Goal: Transaction & Acquisition: Purchase product/service

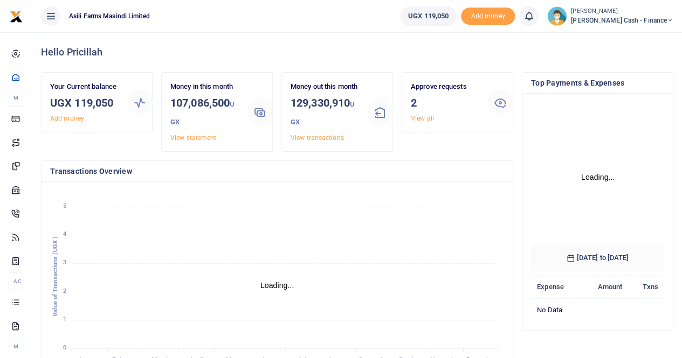
scroll to position [169, 125]
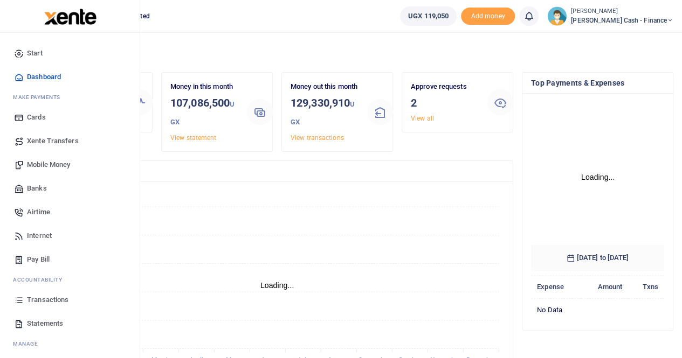
click at [40, 165] on span "Mobile Money" at bounding box center [48, 165] width 43 height 11
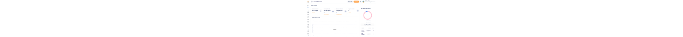
scroll to position [9, 9]
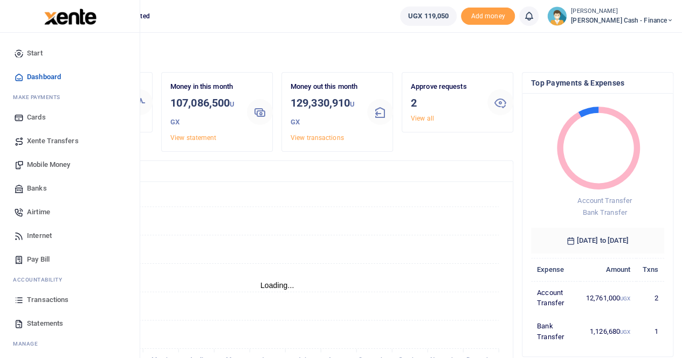
click at [48, 168] on span "Mobile Money" at bounding box center [48, 165] width 43 height 11
click at [49, 164] on span "Mobile Money" at bounding box center [48, 165] width 43 height 11
click at [41, 164] on span "Mobile Money" at bounding box center [48, 165] width 43 height 11
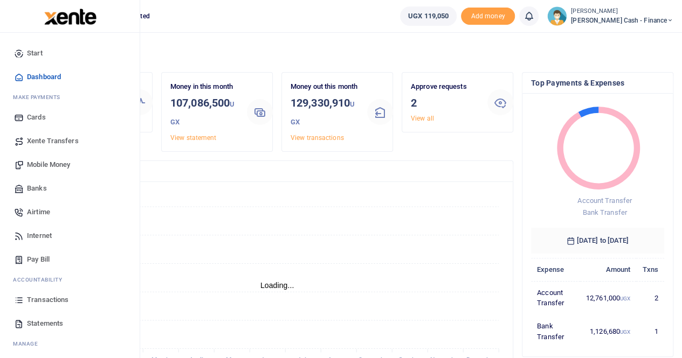
click at [41, 164] on span "Mobile Money" at bounding box center [48, 165] width 43 height 11
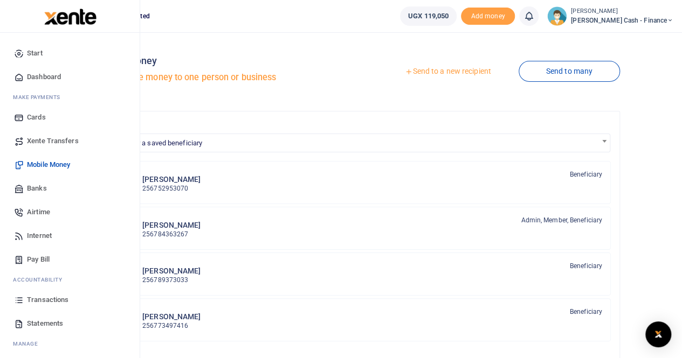
click at [47, 164] on span "Mobile Money" at bounding box center [48, 165] width 43 height 11
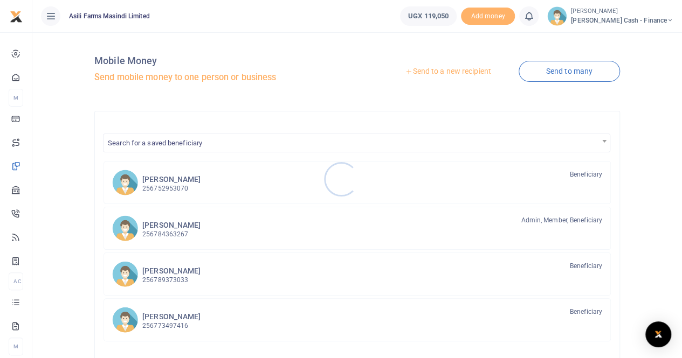
click at [433, 75] on div at bounding box center [341, 179] width 682 height 358
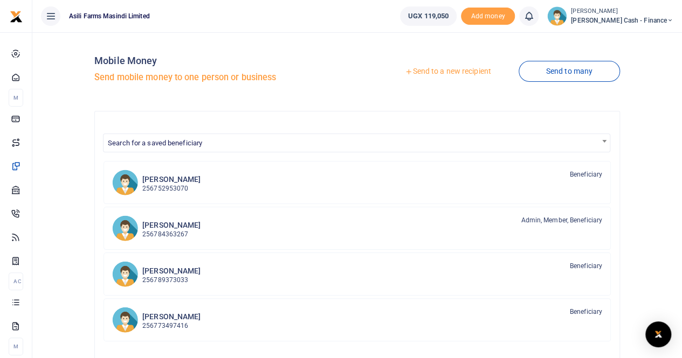
click at [433, 71] on link "Send to a new recipient" at bounding box center [447, 71] width 141 height 19
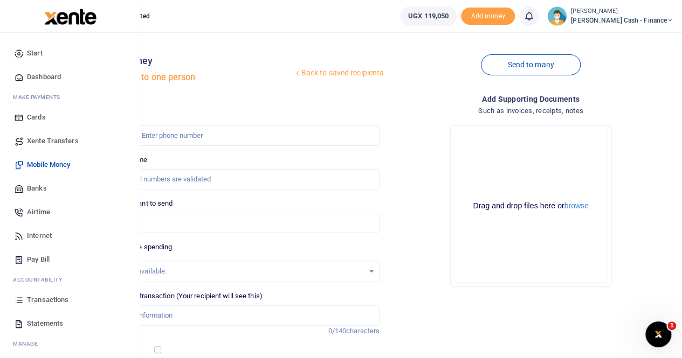
click at [52, 300] on span "Transactions" at bounding box center [47, 300] width 41 height 11
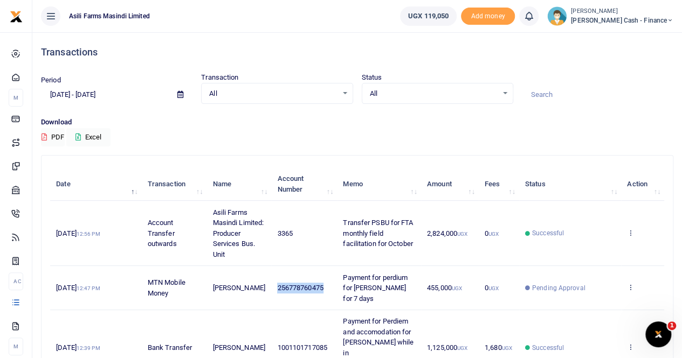
drag, startPoint x: 277, startPoint y: 280, endPoint x: 330, endPoint y: 284, distance: 53.5
click at [330, 284] on td "256778760475" at bounding box center [304, 288] width 66 height 44
copy span "256778760475"
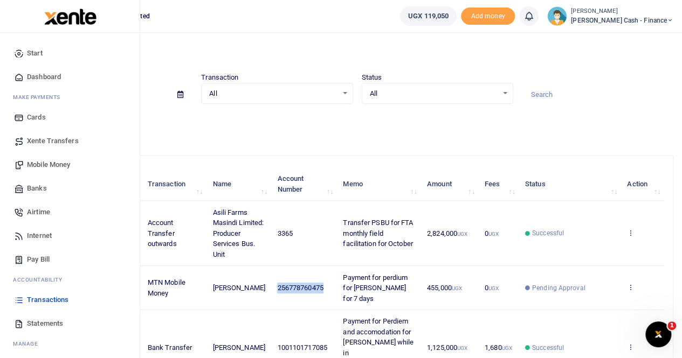
click at [57, 163] on span "Mobile Money" at bounding box center [48, 165] width 43 height 11
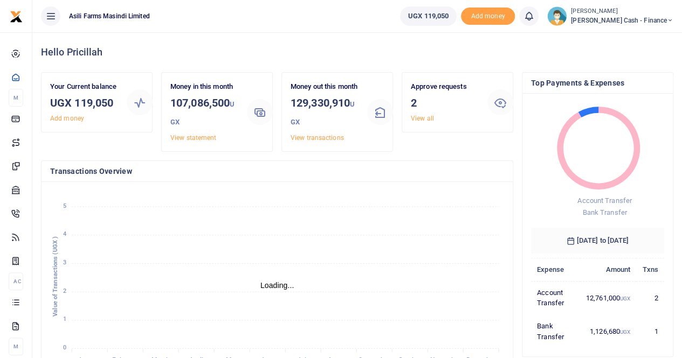
scroll to position [9, 9]
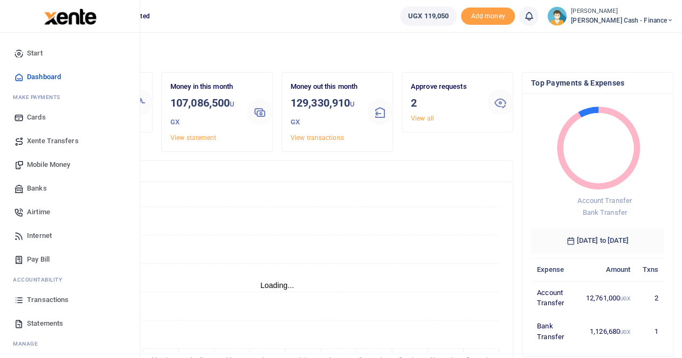
click at [52, 162] on span "Mobile Money" at bounding box center [48, 165] width 43 height 11
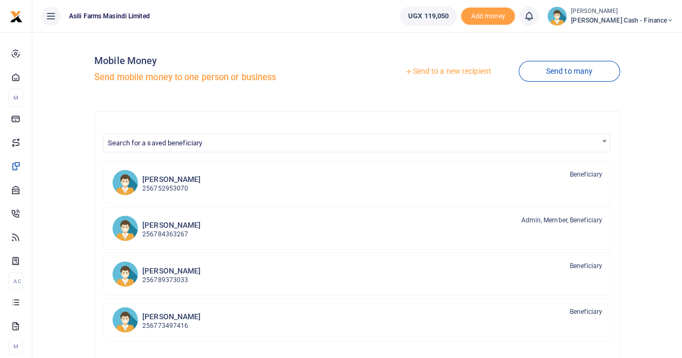
click at [461, 75] on link "Send to a new recipient" at bounding box center [447, 71] width 141 height 19
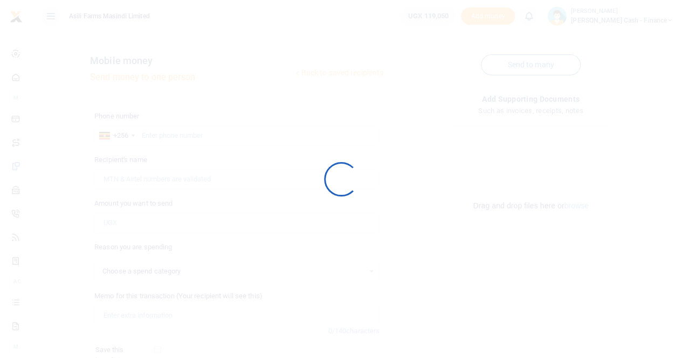
select select
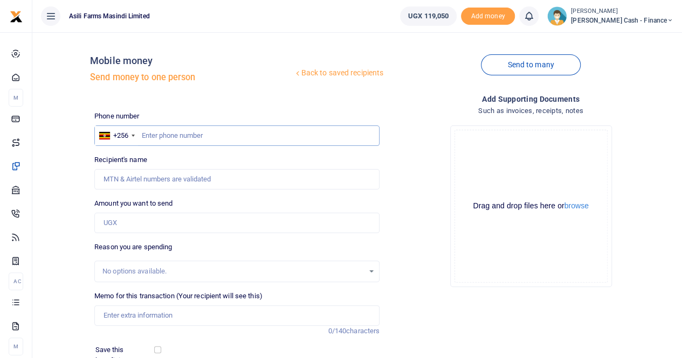
click at [168, 140] on input "text" at bounding box center [236, 136] width 285 height 20
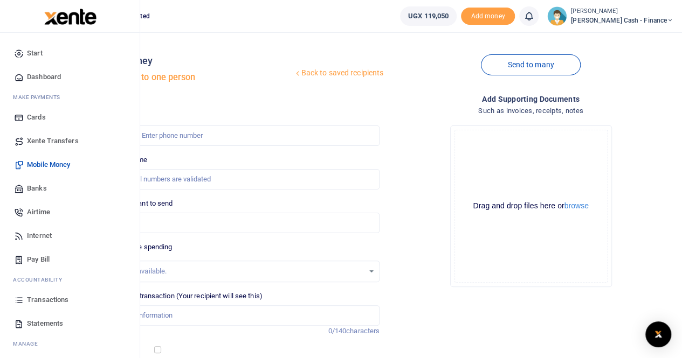
click at [50, 301] on span "Transactions" at bounding box center [47, 300] width 41 height 11
click at [56, 298] on span "Transactions" at bounding box center [47, 300] width 41 height 11
click at [56, 302] on span "Transactions" at bounding box center [47, 300] width 41 height 11
click at [56, 300] on span "Transactions" at bounding box center [47, 300] width 41 height 11
click at [46, 299] on span "Transactions" at bounding box center [47, 300] width 41 height 11
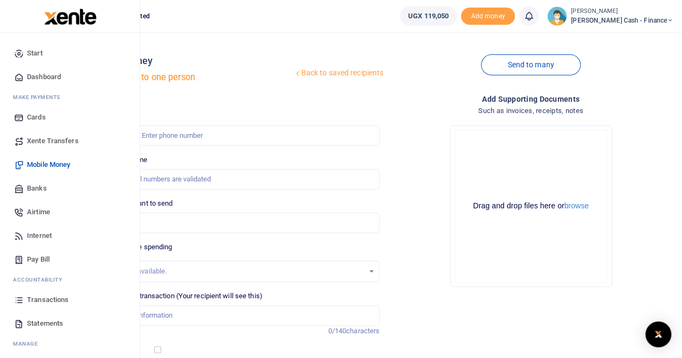
click at [44, 297] on span "Transactions" at bounding box center [47, 300] width 41 height 11
click at [39, 301] on span "Transactions" at bounding box center [47, 300] width 41 height 11
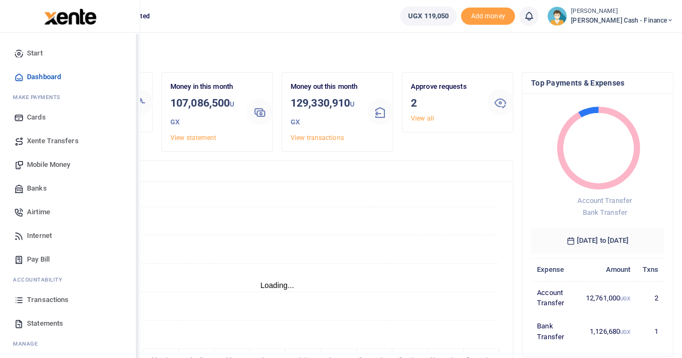
scroll to position [9, 9]
click at [52, 162] on span "Mobile Money" at bounding box center [48, 165] width 43 height 11
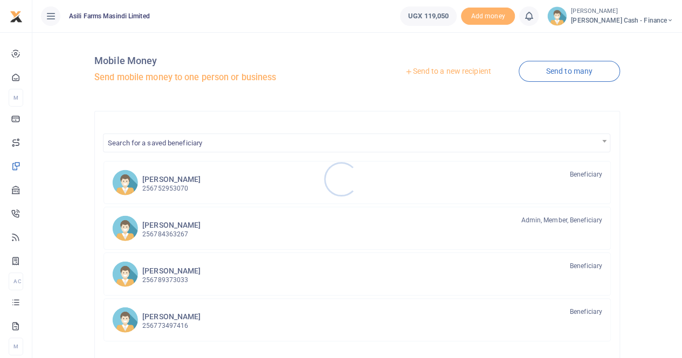
click at [454, 74] on div at bounding box center [341, 179] width 682 height 358
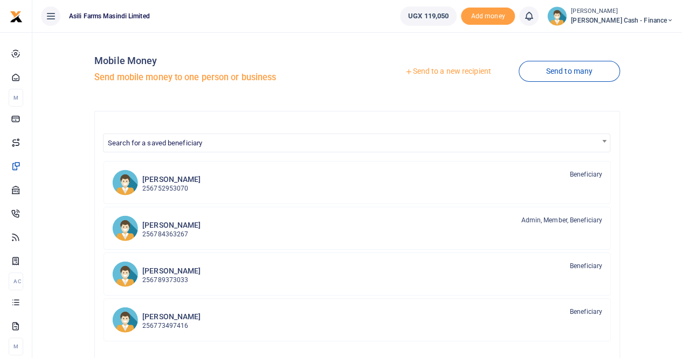
click at [446, 68] on link "Send to a new recipient" at bounding box center [447, 71] width 141 height 19
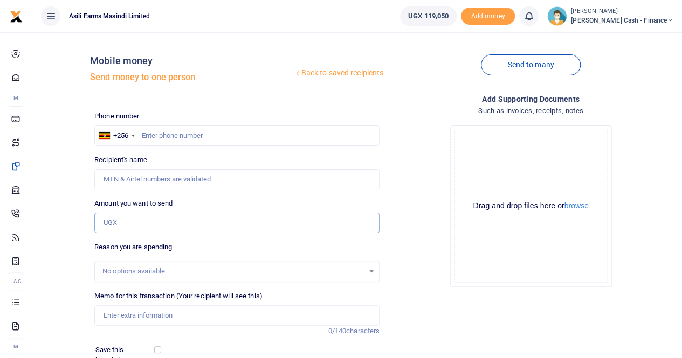
click at [121, 219] on input "Amount you want to send" at bounding box center [236, 223] width 285 height 20
paste input "195000"
type input "195,000"
click at [158, 133] on input "text" at bounding box center [236, 136] width 285 height 20
type input "o"
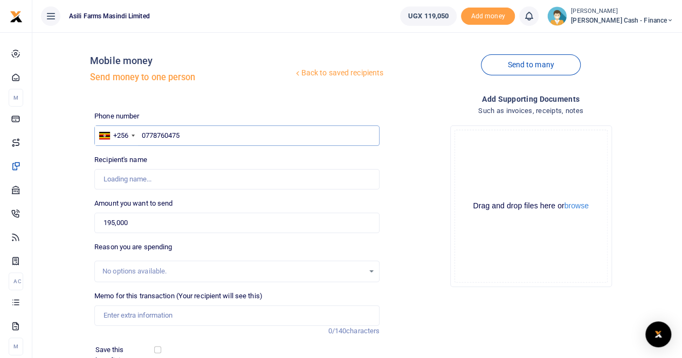
type input "0778760475"
click at [127, 310] on input "Memo for this transaction (Your recipient will see this)" at bounding box center [236, 316] width 285 height 20
type input "Perdium for 3"
type input "[PERSON_NAME]"
type input "Perdium for 3 days to Eddy"
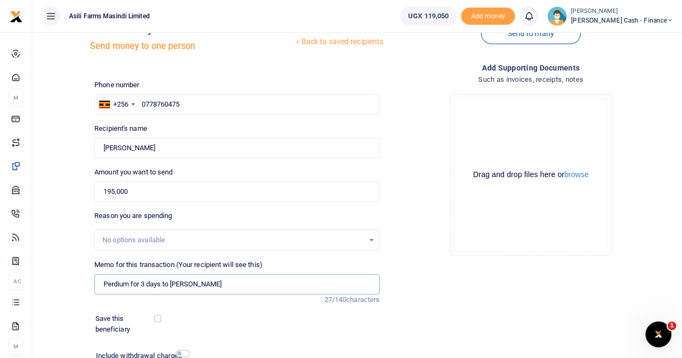
scroll to position [54, 0]
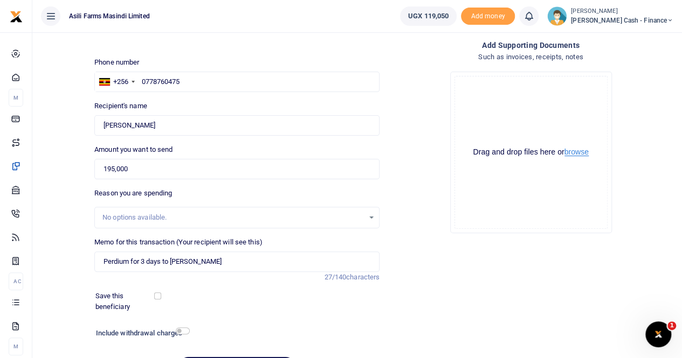
click at [577, 151] on button "browse" at bounding box center [576, 152] width 24 height 8
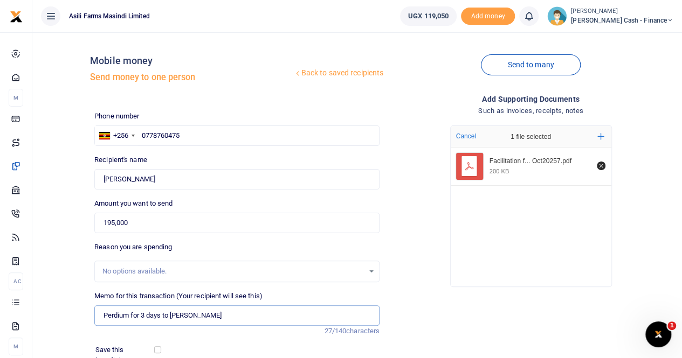
drag, startPoint x: 105, startPoint y: 315, endPoint x: 211, endPoint y: 314, distance: 106.7
click at [211, 314] on input "Perdium for 3 days to Eddy" at bounding box center [236, 316] width 285 height 20
paste input "Per diem & accommodation eddy"
click at [102, 316] on input "Per diem & accommodation eddy" at bounding box center [236, 316] width 285 height 20
click at [156, 314] on input "Payment for Per diem & accommodation eddy" at bounding box center [236, 316] width 285 height 20
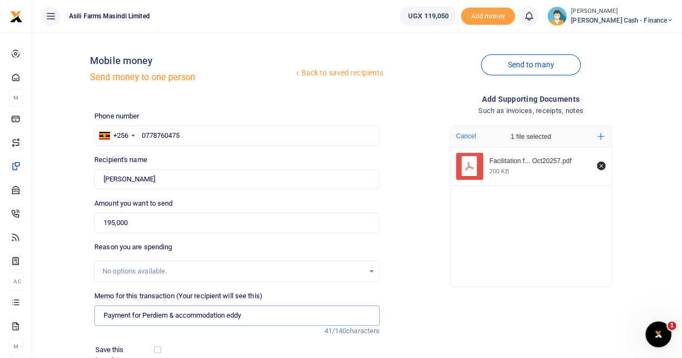
click at [177, 313] on input "Payment for Perdiem & accommodation eddy" at bounding box center [236, 316] width 285 height 20
click at [238, 314] on input "Payment for Perdiem and accommodation eddy" at bounding box center [236, 316] width 285 height 20
click at [257, 317] on input "Payment for Perdiem and accommodation for eddy" at bounding box center [236, 316] width 285 height 20
click at [293, 318] on input "Payment for Perdiem and accommodation for Eddy" at bounding box center [236, 316] width 285 height 20
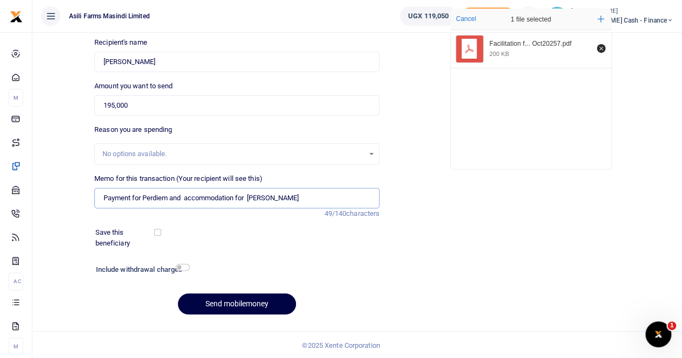
scroll to position [117, 0]
type input "Payment for Perdiem and accommodation for Eddy"
click at [224, 308] on button "Send mobilemoney" at bounding box center [237, 304] width 118 height 21
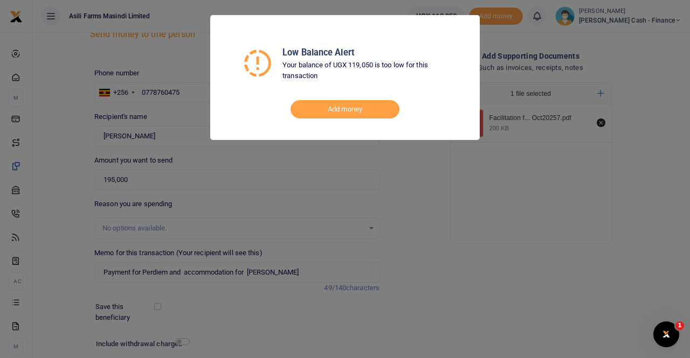
scroll to position [0, 0]
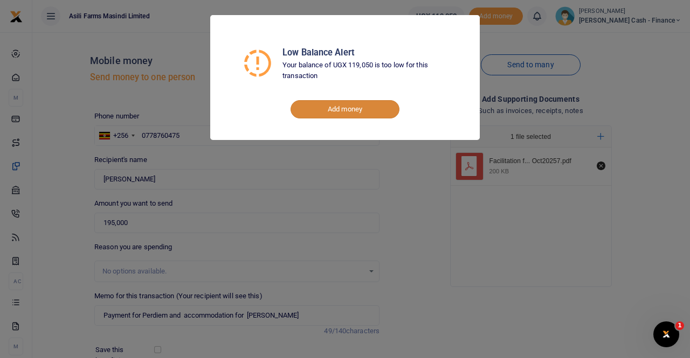
click at [332, 105] on link "Add money" at bounding box center [344, 109] width 109 height 18
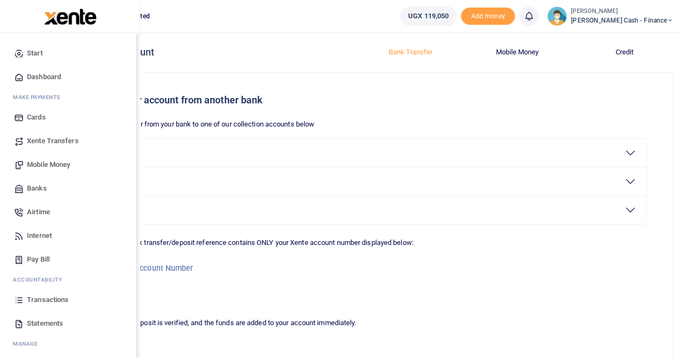
click at [38, 299] on span "Transactions" at bounding box center [47, 300] width 41 height 11
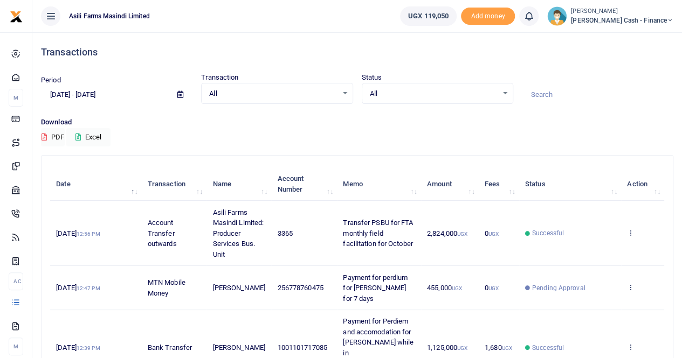
click at [633, 13] on small "[PERSON_NAME]" at bounding box center [622, 11] width 102 height 9
click at [621, 38] on link "Switch accounts" at bounding box center [595, 39] width 85 height 15
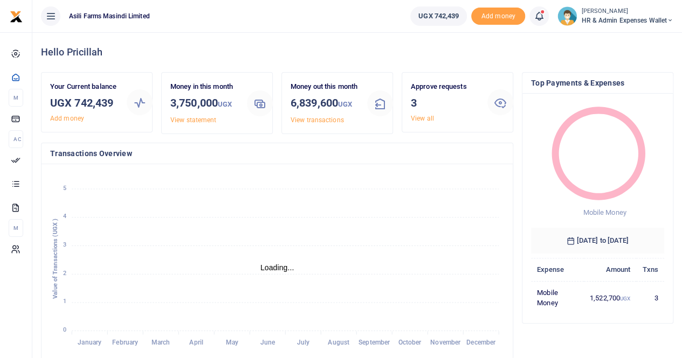
scroll to position [9, 9]
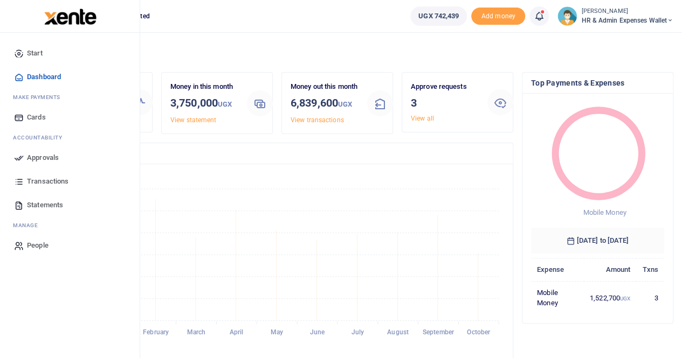
click at [53, 199] on link "Statements" at bounding box center [70, 205] width 122 height 24
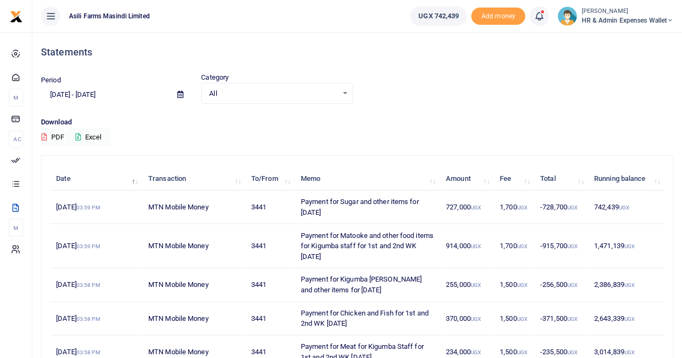
click at [181, 93] on icon at bounding box center [180, 94] width 6 height 7
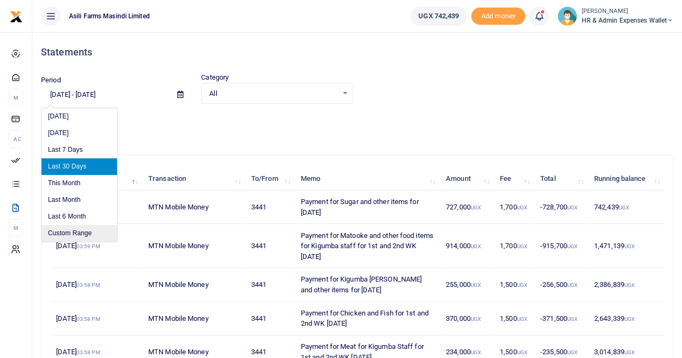
click at [74, 229] on li "Custom Range" at bounding box center [78, 233] width 75 height 17
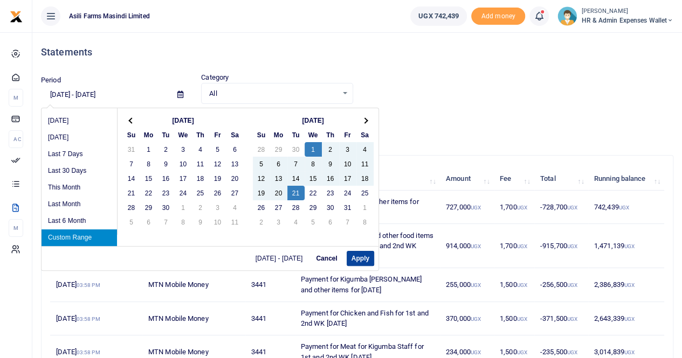
click at [362, 260] on button "Apply" at bounding box center [359, 258] width 27 height 15
type input "10/01/2025 - 10/21/2025"
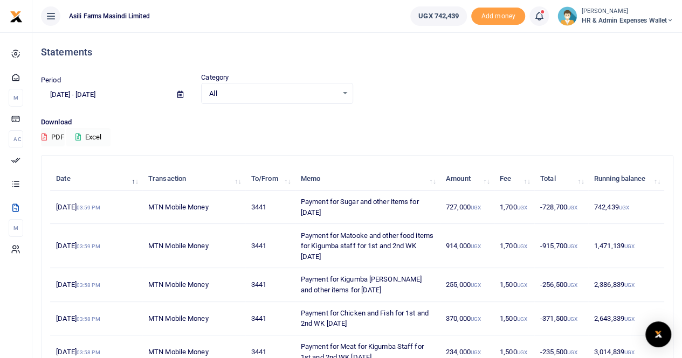
click at [97, 135] on button "Excel" at bounding box center [88, 137] width 44 height 18
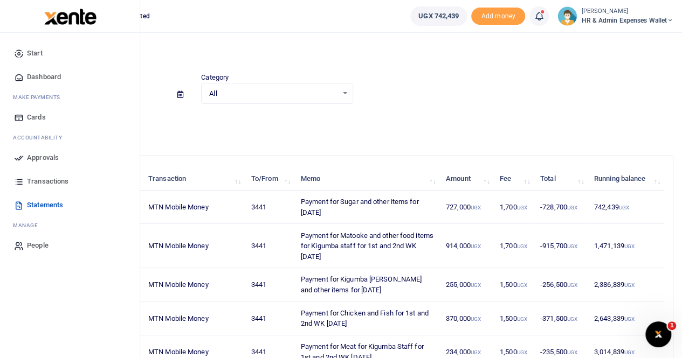
click at [47, 156] on span "Approvals" at bounding box center [43, 158] width 32 height 11
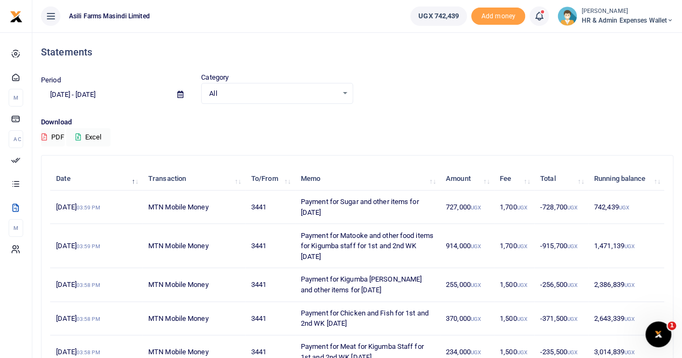
click at [601, 16] on span "HR & Admin Expenses Wallet" at bounding box center [627, 21] width 92 height 10
click at [614, 36] on link "Switch accounts" at bounding box center [630, 39] width 85 height 15
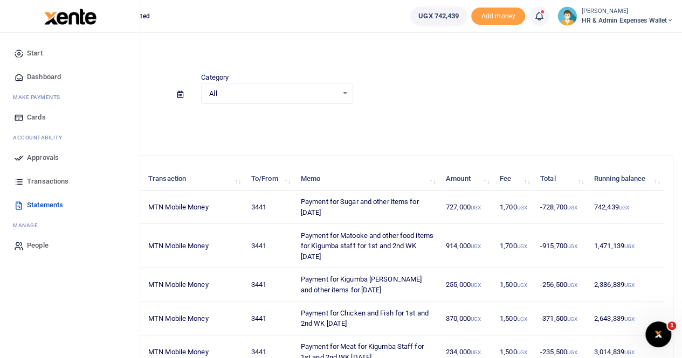
click at [49, 147] on link "Approvals" at bounding box center [70, 158] width 122 height 24
click at [46, 155] on span "Approvals" at bounding box center [43, 158] width 32 height 11
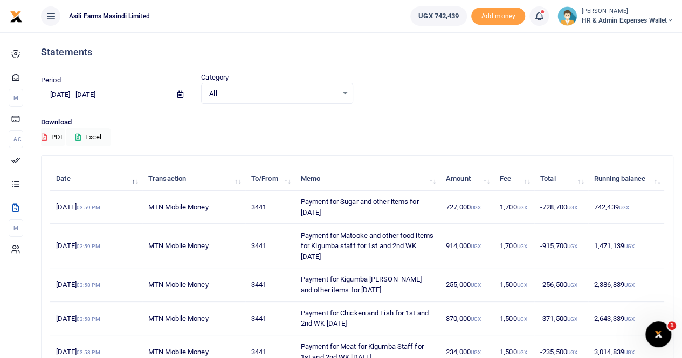
click at [587, 10] on small "[PERSON_NAME]" at bounding box center [627, 11] width 92 height 9
click at [624, 39] on link "Switch accounts" at bounding box center [630, 39] width 85 height 15
click at [621, 18] on span "HR & Admin Expenses Wallet" at bounding box center [627, 21] width 92 height 10
click at [619, 39] on link "Switch accounts" at bounding box center [630, 39] width 85 height 15
click at [612, 13] on small "[PERSON_NAME]" at bounding box center [627, 11] width 92 height 9
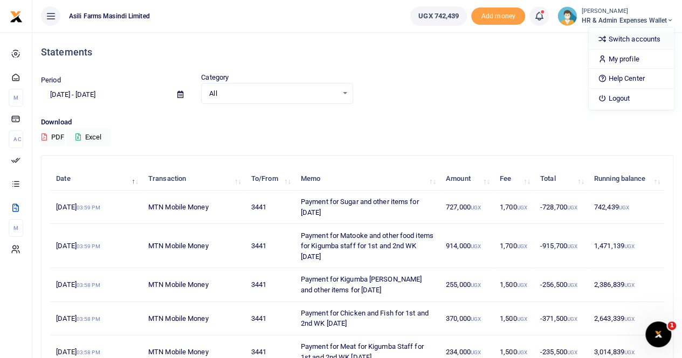
click at [616, 38] on link "Switch accounts" at bounding box center [630, 39] width 85 height 15
click at [634, 12] on small "[PERSON_NAME]" at bounding box center [627, 11] width 92 height 9
click at [612, 37] on link "Switch accounts" at bounding box center [630, 39] width 85 height 15
click at [598, 12] on small "[PERSON_NAME]" at bounding box center [627, 11] width 92 height 9
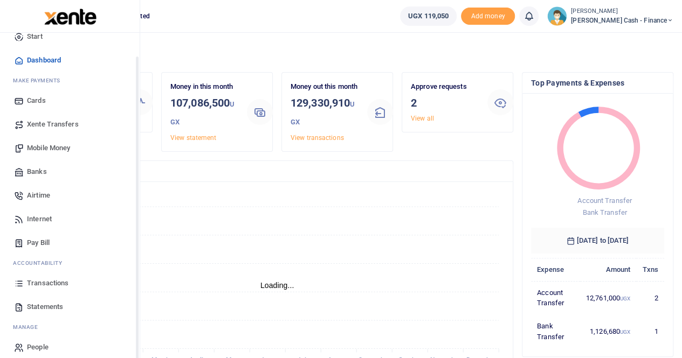
scroll to position [26, 0]
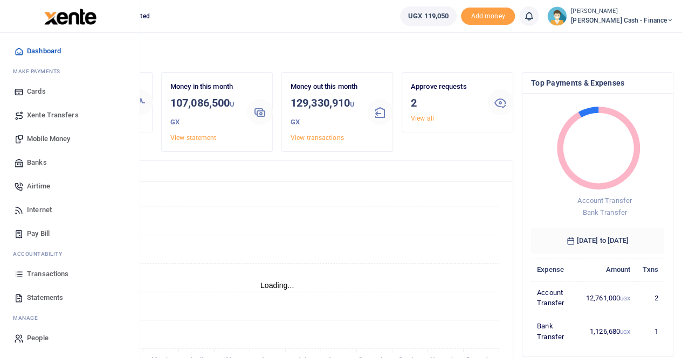
click at [53, 270] on span "Transactions" at bounding box center [47, 274] width 41 height 11
